Goal: Book appointment/travel/reservation

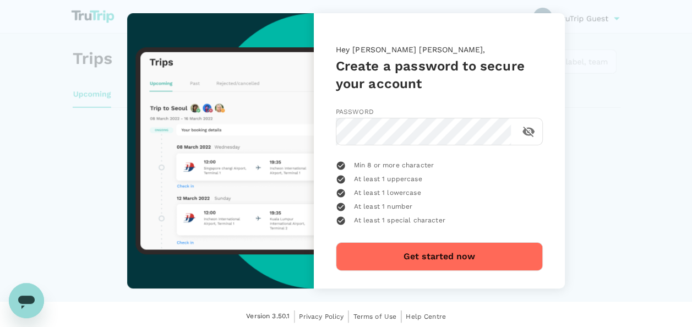
click at [437, 254] on button "Get started now" at bounding box center [439, 256] width 207 height 29
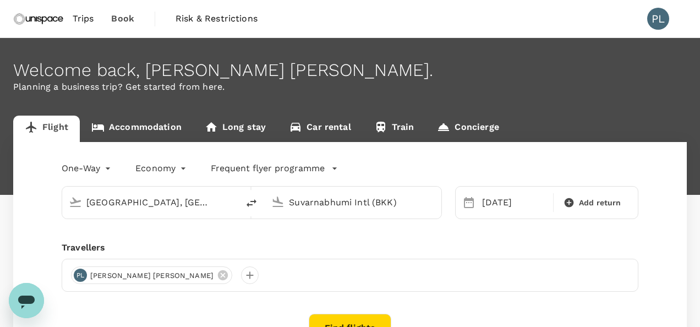
type input "[GEOGRAPHIC_DATA], [GEOGRAPHIC_DATA] (any)"
type input "Suvarnabhumi Intl (BKK)"
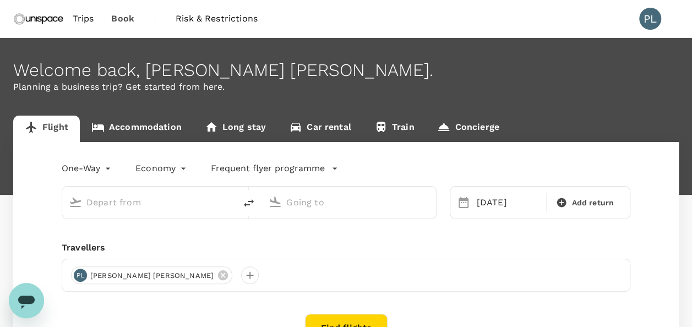
type input "roundtrip"
type input "[GEOGRAPHIC_DATA], [GEOGRAPHIC_DATA] (any)"
type input "Suvarnabhumi Intl (BKK)"
